Goal: Information Seeking & Learning: Learn about a topic

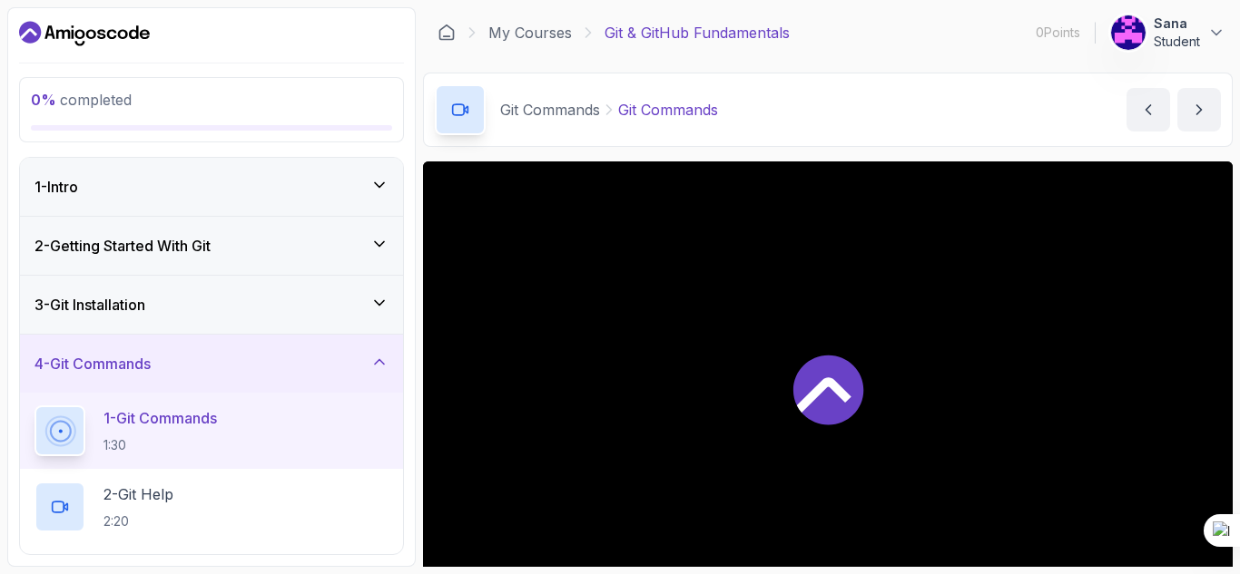
scroll to position [176, 0]
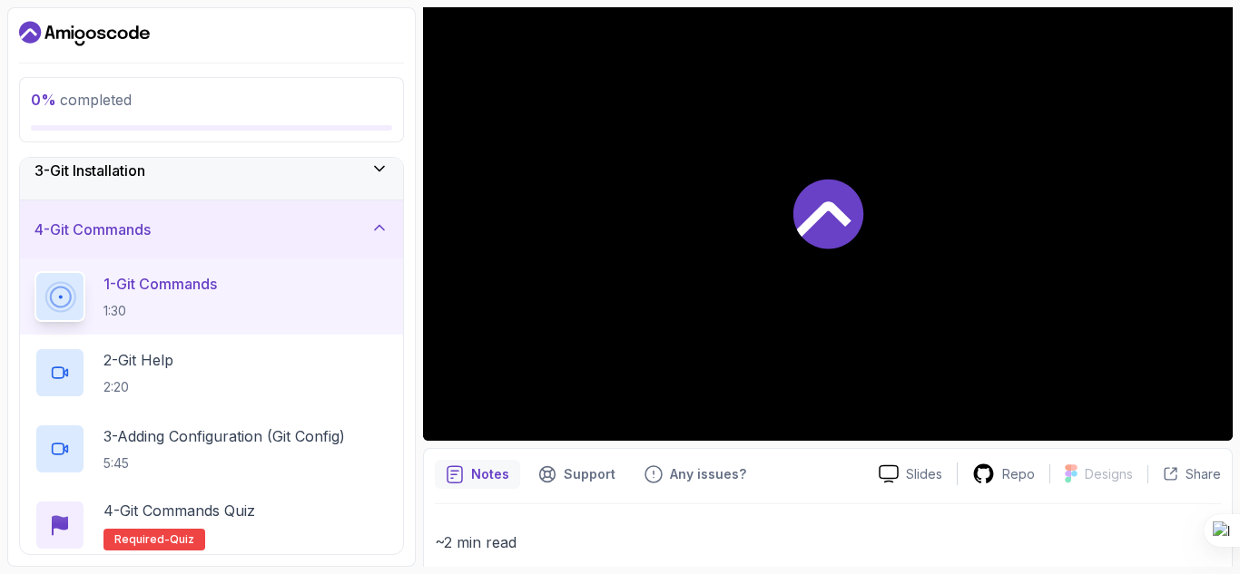
click at [367, 180] on div "3 - Git Installation" at bounding box center [211, 171] width 354 height 22
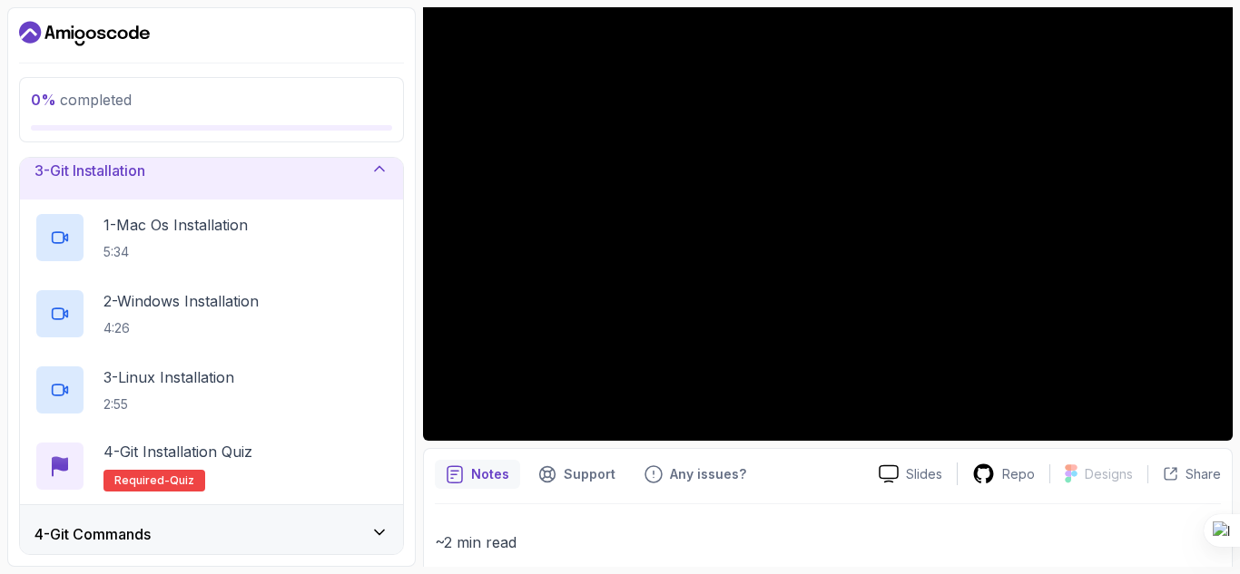
click at [405, 167] on div "0 % completed 1 - Intro 2 - Getting Started With Git 3 - Git Installation 1 - M…" at bounding box center [211, 287] width 408 height 560
click at [1239, 437] on div at bounding box center [1239, 287] width 1 height 574
click at [407, 172] on div "0 % completed 1 - Intro 2 - Getting Started With Git 3 - Git Installation 1 - M…" at bounding box center [211, 287] width 408 height 560
click at [382, 172] on icon at bounding box center [379, 169] width 18 height 18
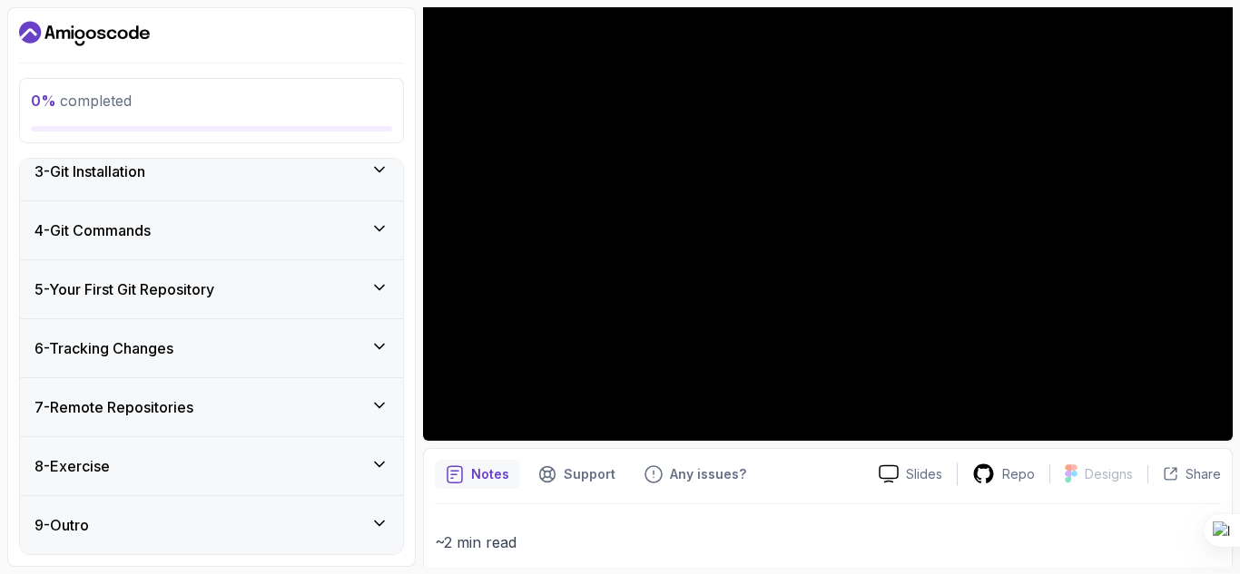
click at [410, 172] on div "0 % completed 1 - Intro 2 - Getting Started With Git 3 - Git Installation 4 - G…" at bounding box center [211, 287] width 408 height 560
click at [4, 146] on section "0 % completed 1 - Intro 2 - Getting Started With Git 3 - Git Installation 4 - G…" at bounding box center [620, 287] width 1240 height 574
click at [3, 51] on section "0 % completed 1 - Intro 2 - Getting Started With Git 3 - Git Installation 4 - G…" at bounding box center [620, 287] width 1240 height 574
